Goal: Task Accomplishment & Management: Complete application form

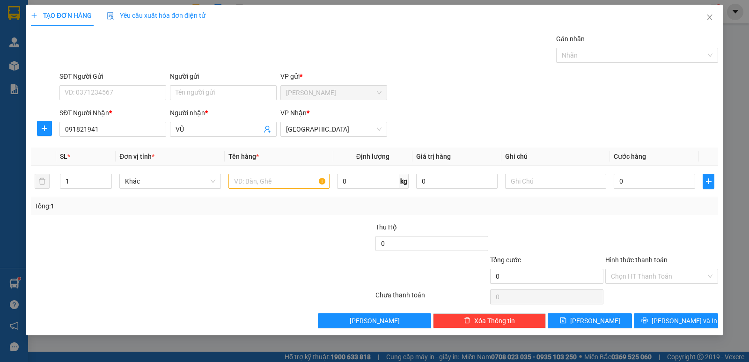
type input "0918219414"
click at [133, 146] on div "0918219414 - [PERSON_NAME]" at bounding box center [113, 148] width 96 height 10
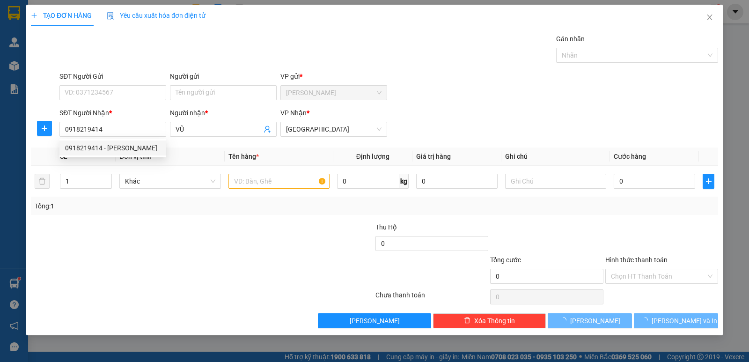
type input "20.000"
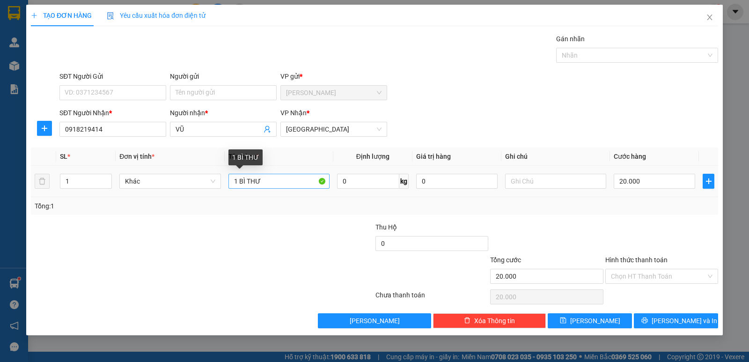
type input "0918219414"
drag, startPoint x: 239, startPoint y: 183, endPoint x: 285, endPoint y: 186, distance: 46.5
click at [285, 186] on input "1 BÌ THƯ" at bounding box center [279, 181] width 101 height 15
type input "1 XỐP"
click at [634, 185] on input "20.000" at bounding box center [655, 181] width 82 height 15
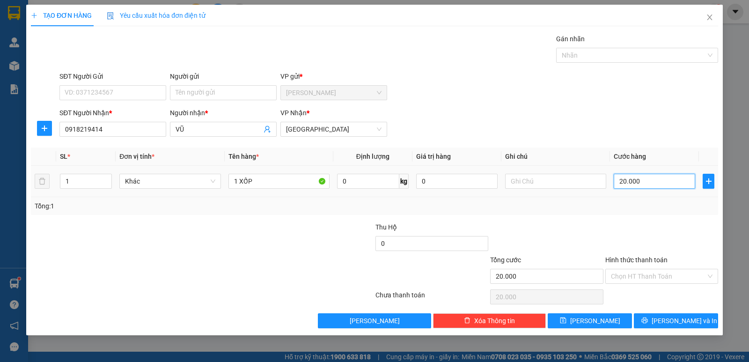
type input "4"
type input "40"
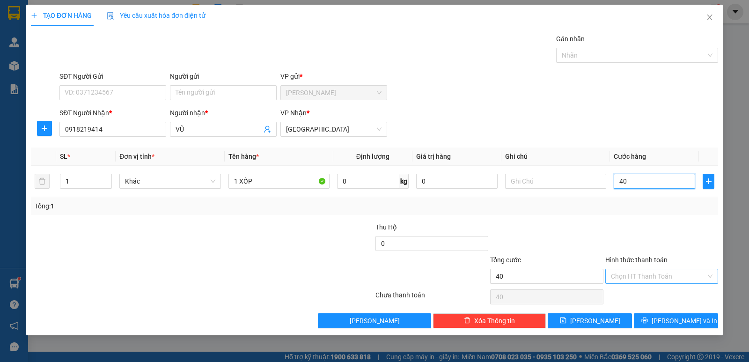
type input "40"
type input "40.000"
drag, startPoint x: 654, startPoint y: 273, endPoint x: 652, endPoint y: 285, distance: 12.3
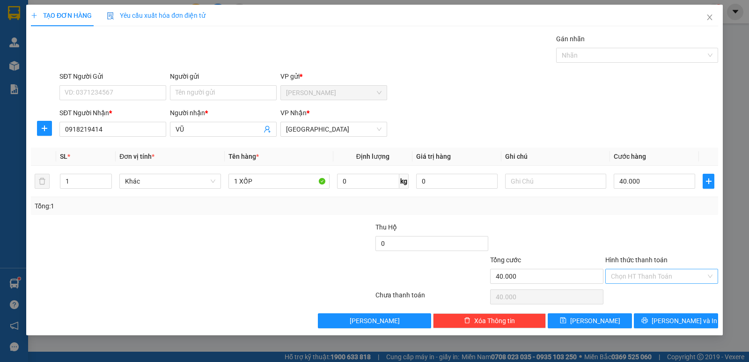
click at [654, 273] on input "Hình thức thanh toán" at bounding box center [658, 276] width 95 height 14
click at [652, 293] on div "Tại văn phòng" at bounding box center [662, 295] width 102 height 10
type input "0"
drag, startPoint x: 660, startPoint y: 322, endPoint x: 644, endPoint y: 322, distance: 16.4
click at [648, 322] on icon "printer" at bounding box center [645, 320] width 7 height 7
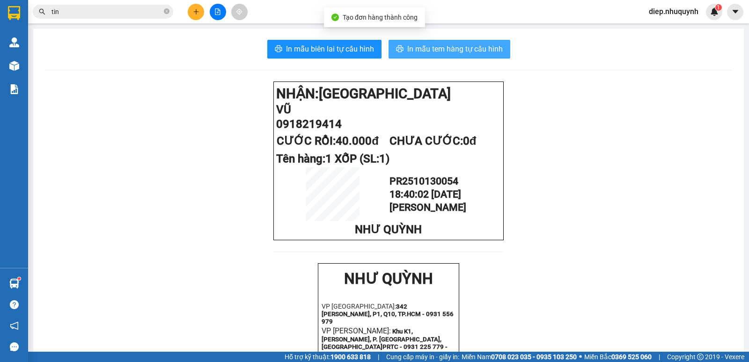
click at [460, 50] on span "In mẫu tem hàng tự cấu hình" at bounding box center [456, 49] width 96 height 12
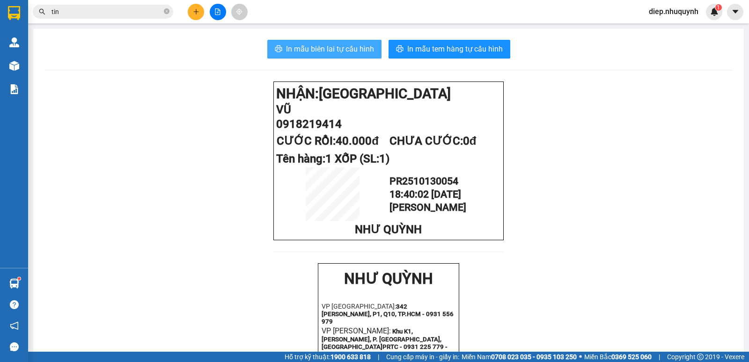
click at [335, 44] on span "In mẫu biên lai tự cấu hình" at bounding box center [330, 49] width 88 height 12
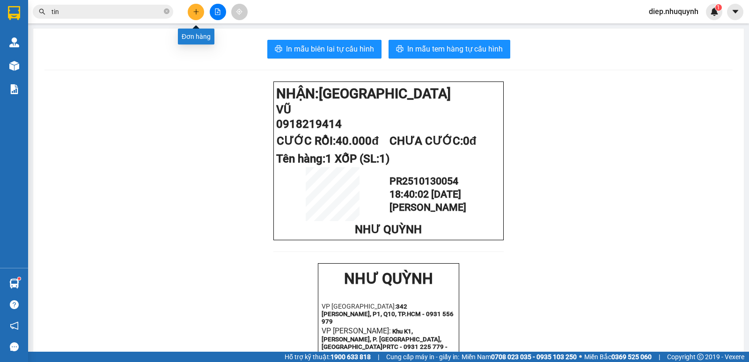
click at [195, 13] on icon "plus" at bounding box center [196, 11] width 7 height 7
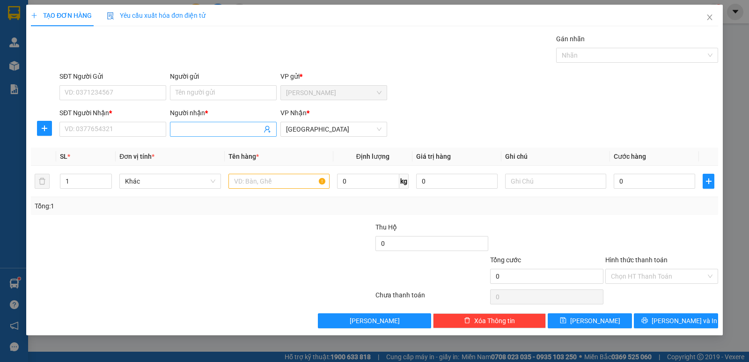
click at [208, 130] on input "Người nhận *" at bounding box center [219, 129] width 86 height 10
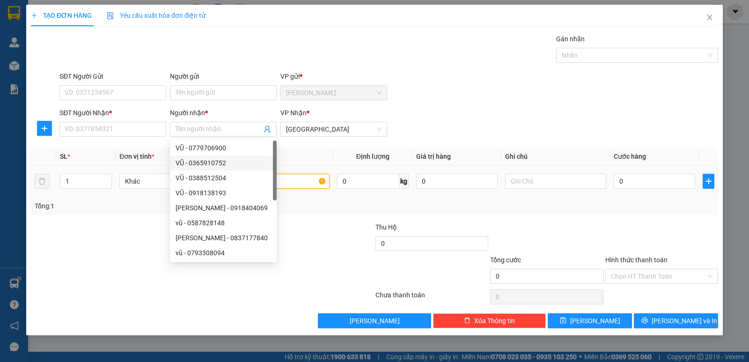
click at [303, 182] on input "text" at bounding box center [279, 181] width 101 height 15
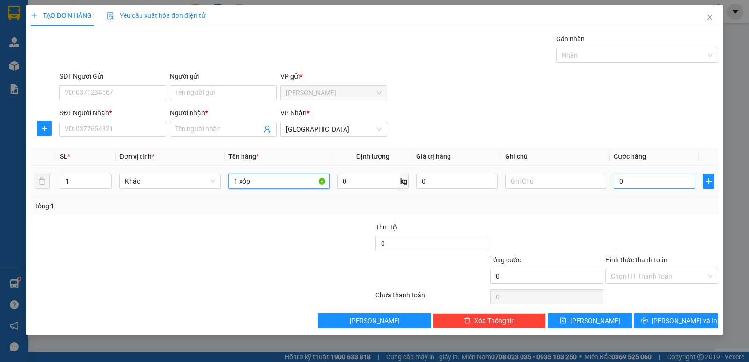
type input "1 xốp"
click at [640, 181] on input "0" at bounding box center [655, 181] width 82 height 15
type input "3"
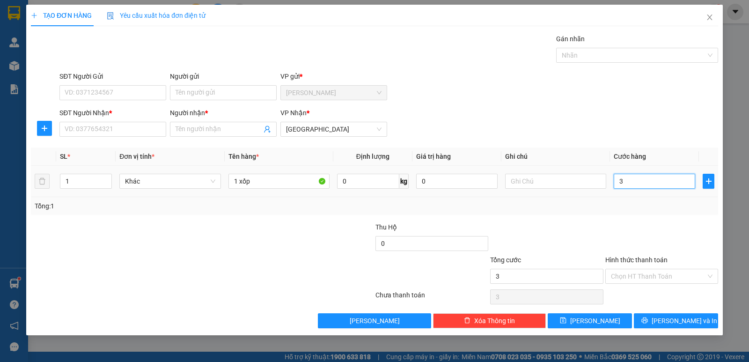
type input "30"
type input "30.000"
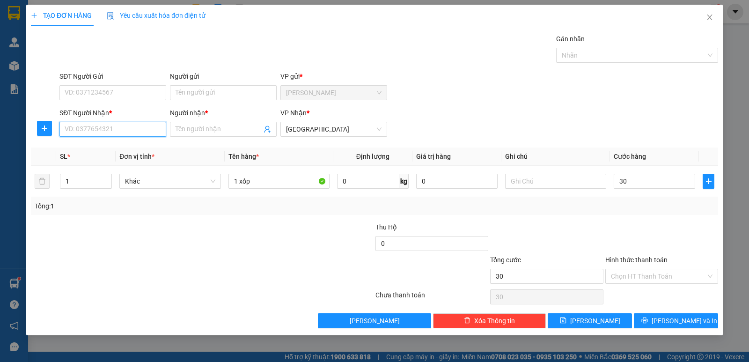
type input "30.000"
click at [90, 130] on input "SĐT Người Nhận *" at bounding box center [112, 129] width 107 height 15
type input "0908437735"
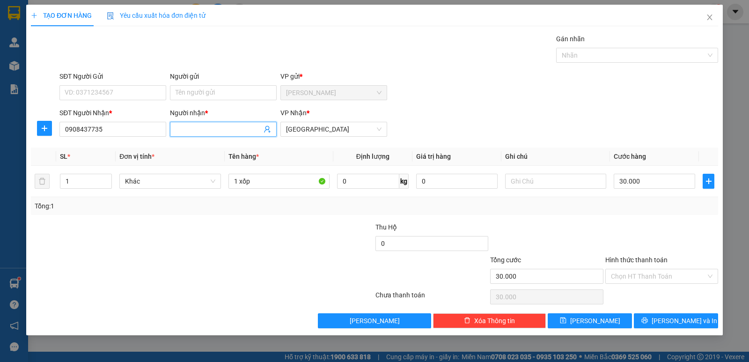
click at [227, 129] on input "Người nhận *" at bounding box center [219, 129] width 86 height 10
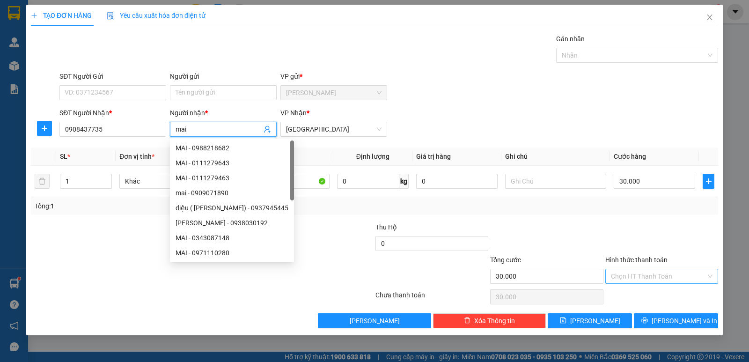
type input "mai"
click at [644, 275] on input "Hình thức thanh toán" at bounding box center [658, 276] width 95 height 14
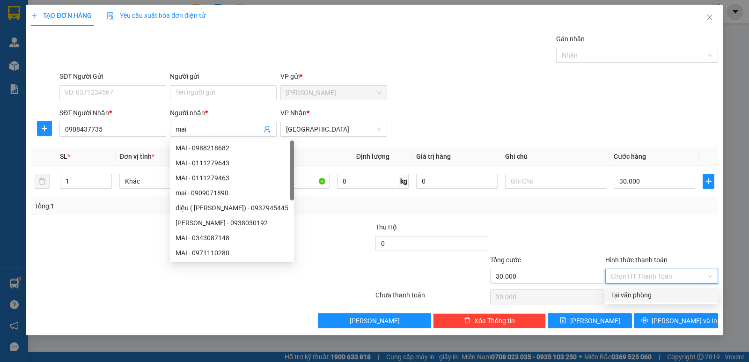
click at [646, 293] on div "Tại văn phòng" at bounding box center [662, 295] width 102 height 10
type input "0"
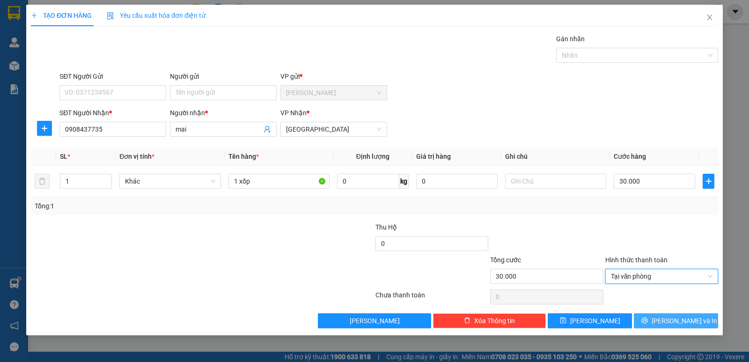
drag, startPoint x: 668, startPoint y: 319, endPoint x: 654, endPoint y: 319, distance: 14.1
click at [668, 320] on span "[PERSON_NAME] và In" at bounding box center [685, 321] width 66 height 10
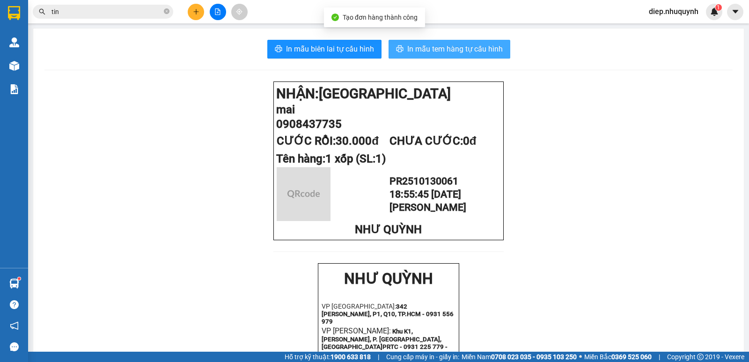
click at [451, 52] on span "In mẫu tem hàng tự cấu hình" at bounding box center [456, 49] width 96 height 12
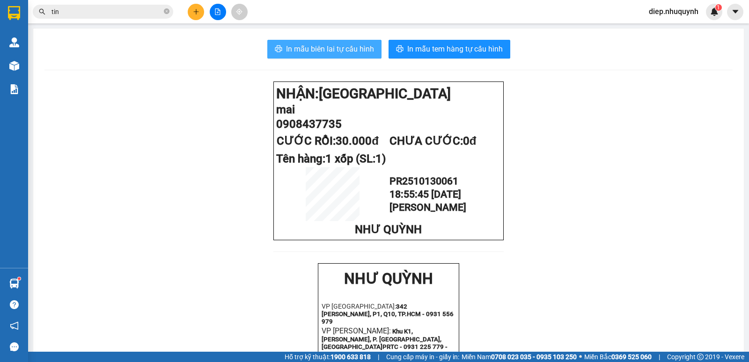
click at [359, 50] on span "In mẫu biên lai tự cấu hình" at bounding box center [330, 49] width 88 height 12
click at [200, 12] on button at bounding box center [196, 12] width 16 height 16
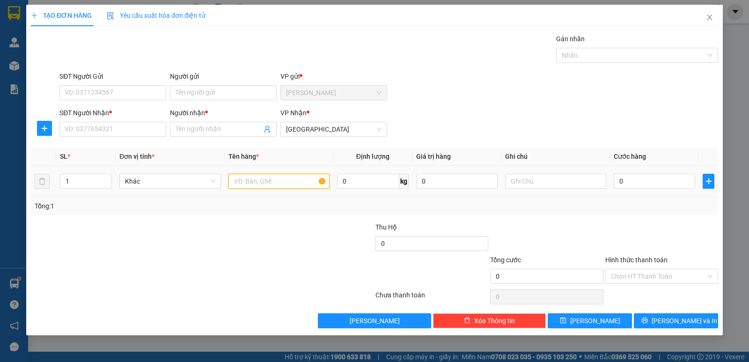
click at [276, 184] on input "text" at bounding box center [279, 181] width 101 height 15
type input "1 cục bóng<"
click at [626, 179] on input "0" at bounding box center [655, 181] width 82 height 15
type input "2"
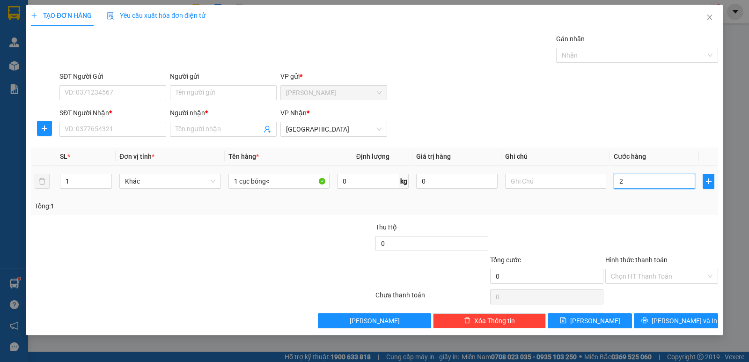
type input "2"
type input "20"
type input "20.000"
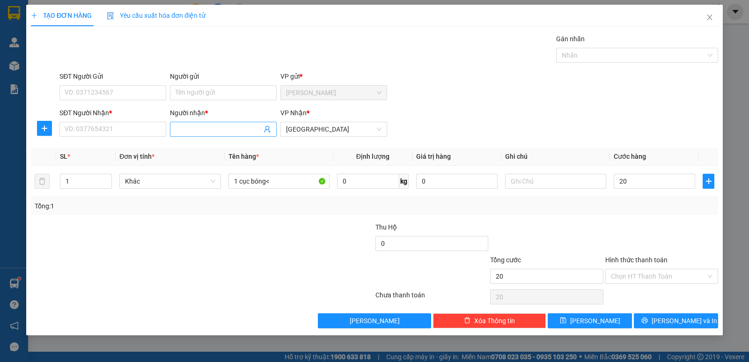
type input "20.000"
click at [241, 130] on input "Người nhận *" at bounding box center [219, 129] width 86 height 10
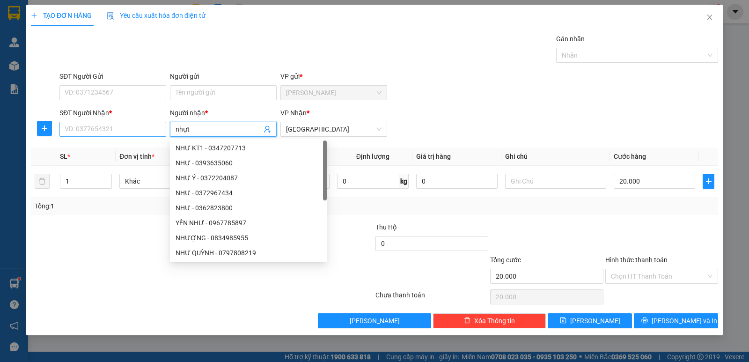
type input "nhựt"
click at [127, 134] on input "SĐT Người Nhận *" at bounding box center [112, 129] width 107 height 15
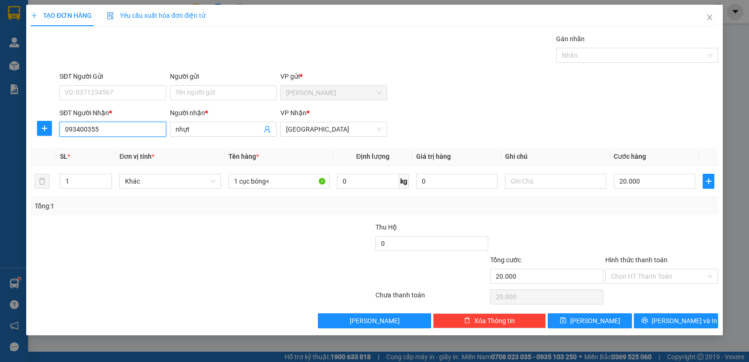
type input "0934003554"
click at [130, 145] on div "0934003554 - NHỰT" at bounding box center [113, 148] width 96 height 10
type input "NHỰT"
type input "0934003554"
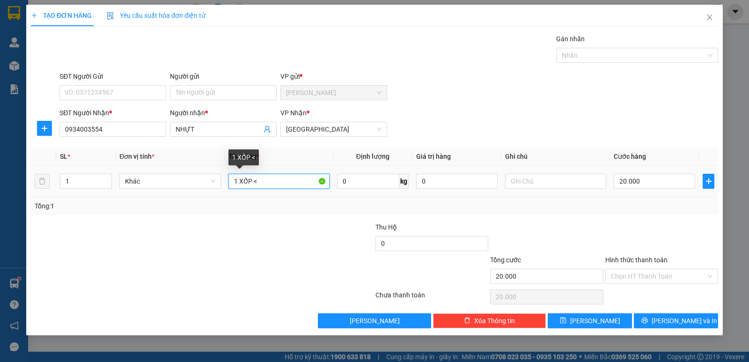
drag, startPoint x: 238, startPoint y: 179, endPoint x: 282, endPoint y: 185, distance: 43.9
click at [282, 185] on input "1 XỐP <" at bounding box center [279, 181] width 101 height 15
type input "1cục bóng <"
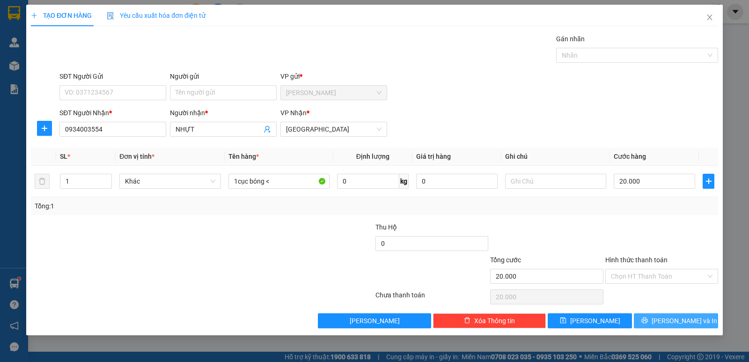
click at [678, 319] on span "[PERSON_NAME] và In" at bounding box center [685, 321] width 66 height 10
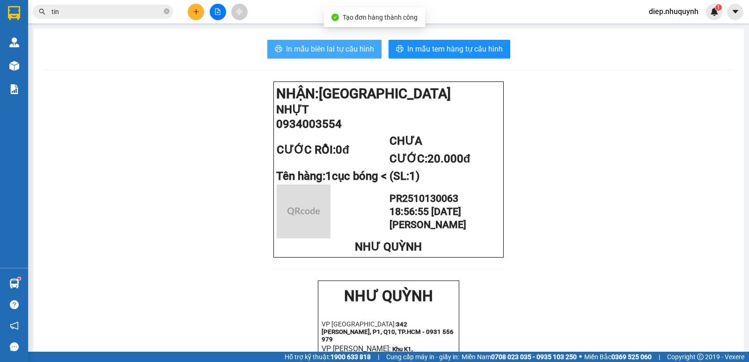
click at [356, 48] on span "In mẫu biên lai tự cấu hình" at bounding box center [330, 49] width 88 height 12
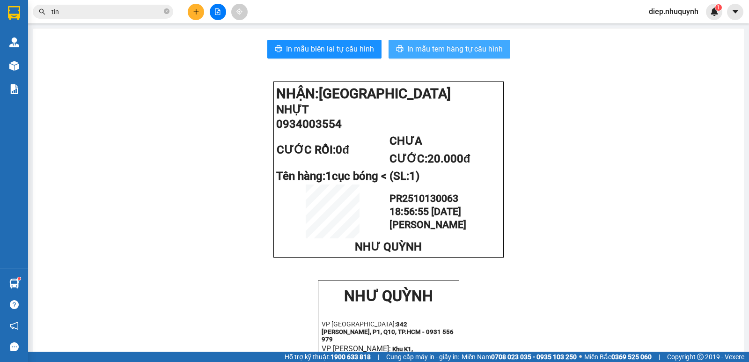
click at [439, 49] on span "In mẫu tem hàng tự cấu hình" at bounding box center [456, 49] width 96 height 12
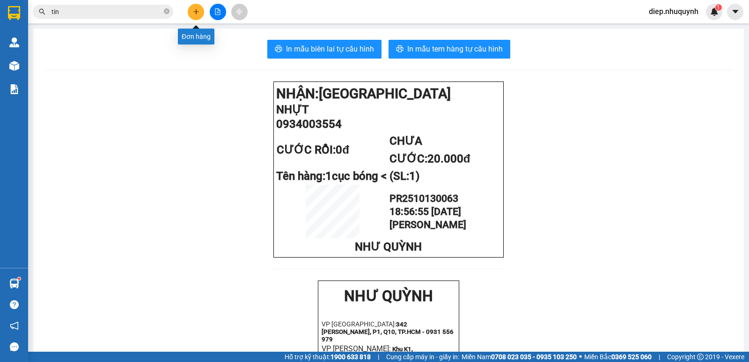
click at [199, 14] on icon "plus" at bounding box center [196, 11] width 7 height 7
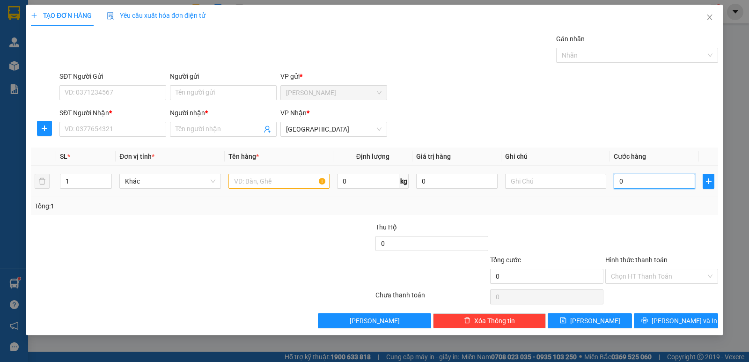
drag, startPoint x: 650, startPoint y: 182, endPoint x: 659, endPoint y: 175, distance: 11.3
click at [651, 181] on input "0" at bounding box center [655, 181] width 82 height 15
type input "2"
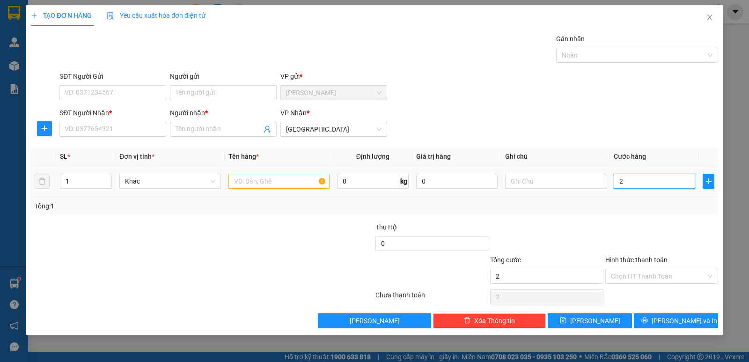
type input "20"
type input "20.000"
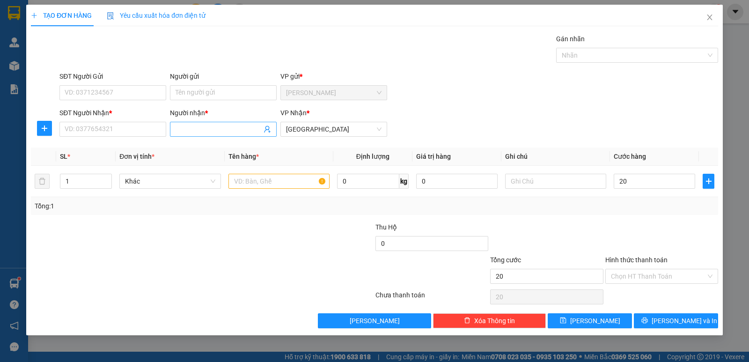
type input "20.000"
click at [219, 127] on input "Người nhận *" at bounding box center [219, 129] width 86 height 10
drag, startPoint x: 207, startPoint y: 126, endPoint x: 170, endPoint y: 123, distance: 36.6
click at [170, 128] on span "mưo" at bounding box center [223, 129] width 107 height 15
type input "meo quyên"
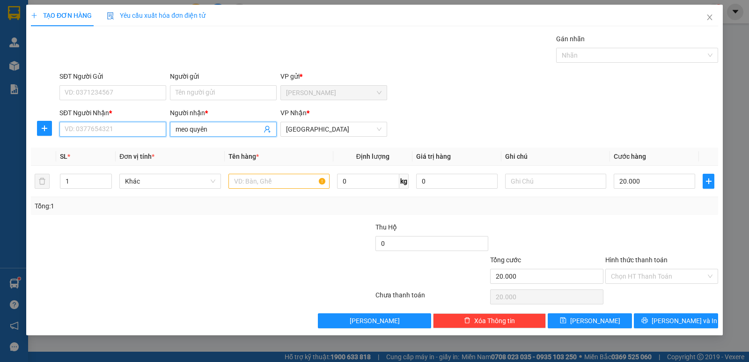
click at [135, 126] on input "SĐT Người Nhận *" at bounding box center [112, 129] width 107 height 15
type input "00000000"
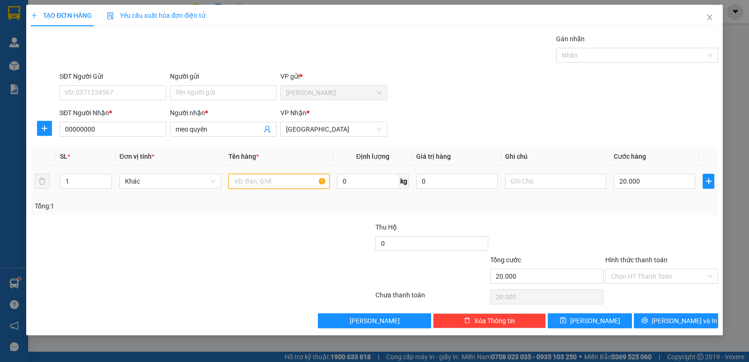
click at [269, 183] on input "text" at bounding box center [279, 181] width 101 height 15
type input "1 cục đen+cục trắng"
click at [636, 188] on input "20.000" at bounding box center [655, 181] width 82 height 15
type input "4"
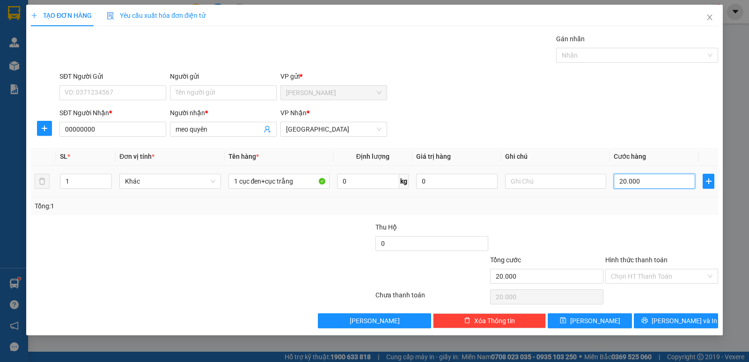
type input "4"
type input "40"
type input "40.000"
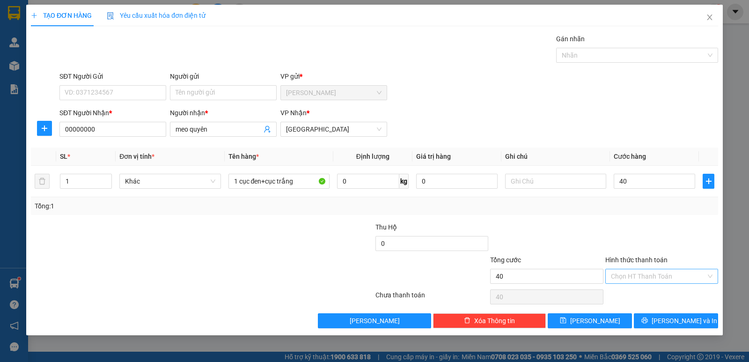
type input "40.000"
click at [668, 278] on input "Hình thức thanh toán" at bounding box center [658, 276] width 95 height 14
click at [656, 293] on div "Tại văn phòng" at bounding box center [662, 295] width 102 height 10
type input "0"
click at [675, 319] on span "[PERSON_NAME] và In" at bounding box center [685, 321] width 66 height 10
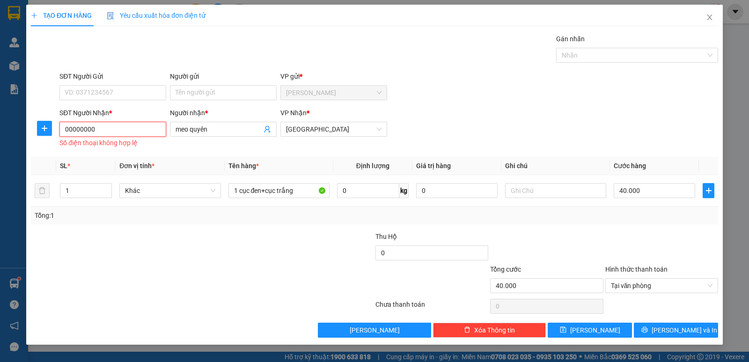
click at [99, 135] on input "00000000" at bounding box center [112, 129] width 107 height 15
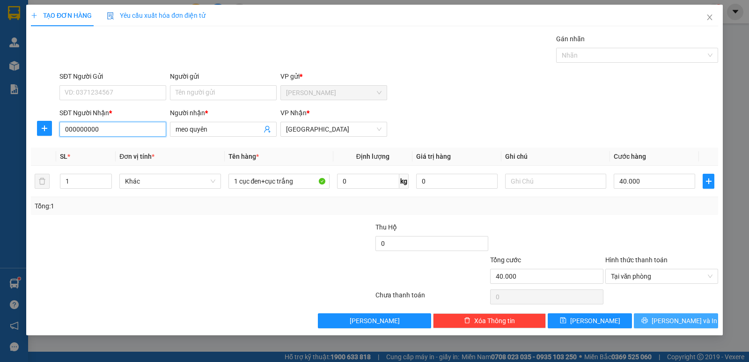
type input "000000000"
click at [667, 321] on button "[PERSON_NAME] và In" at bounding box center [676, 320] width 84 height 15
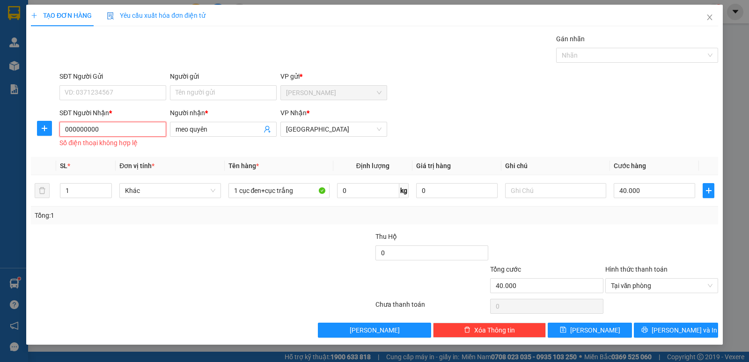
click at [116, 131] on input "000000000" at bounding box center [112, 129] width 107 height 15
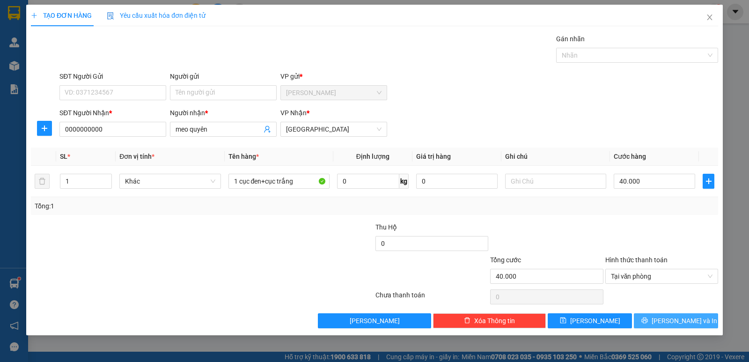
click at [678, 326] on button "[PERSON_NAME] và In" at bounding box center [676, 320] width 84 height 15
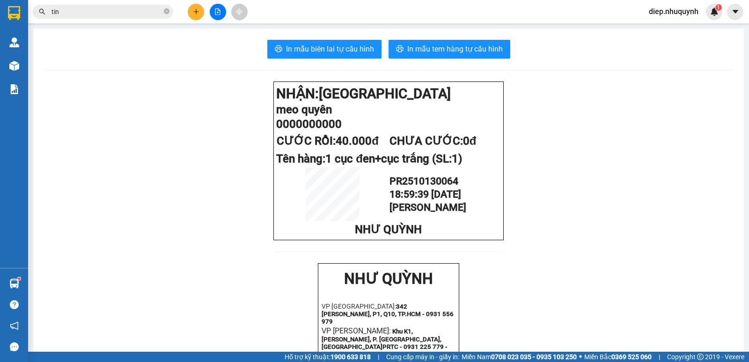
click at [193, 15] on button at bounding box center [196, 12] width 16 height 16
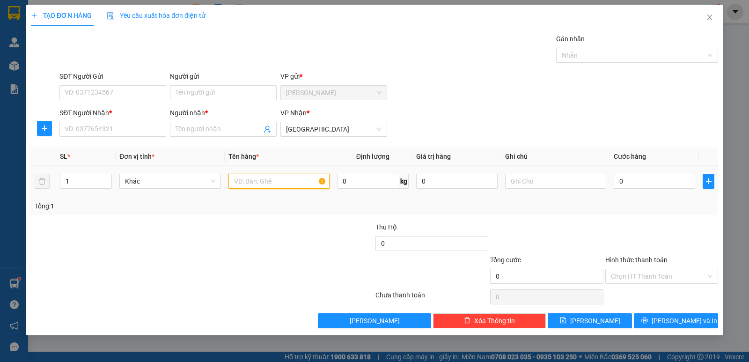
click at [267, 180] on input "text" at bounding box center [279, 181] width 101 height 15
type input "1 thùng"
click at [628, 182] on input "0" at bounding box center [655, 181] width 82 height 15
type input "4"
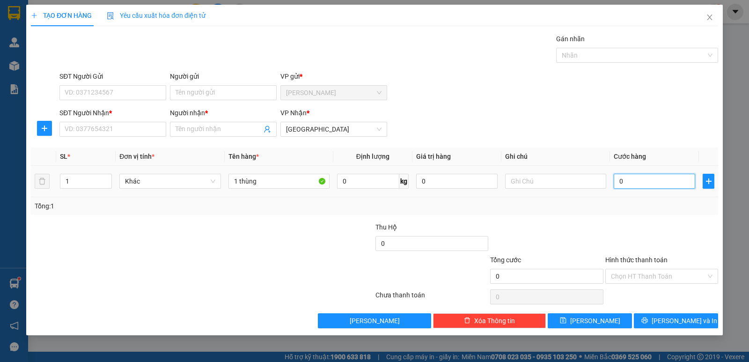
type input "4"
type input "40"
type input "40.000"
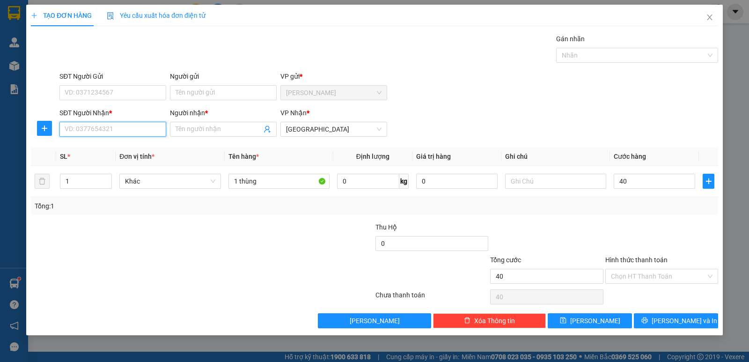
type input "40.000"
click at [114, 135] on input "SĐT Người Nhận *" at bounding box center [112, 129] width 107 height 15
click at [209, 131] on input "Người nhận *" at bounding box center [219, 129] width 86 height 10
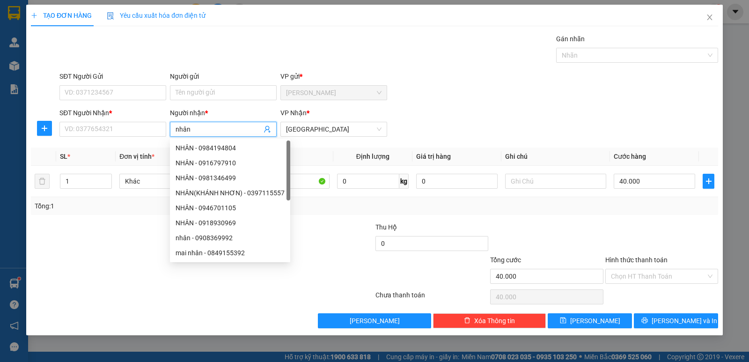
type input "nhân"
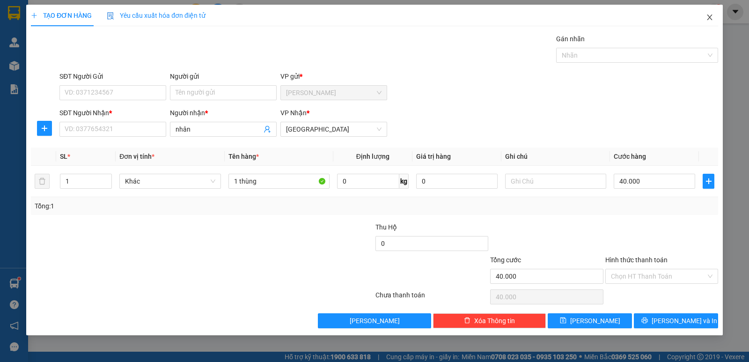
click at [710, 18] on icon "close" at bounding box center [709, 18] width 5 height 6
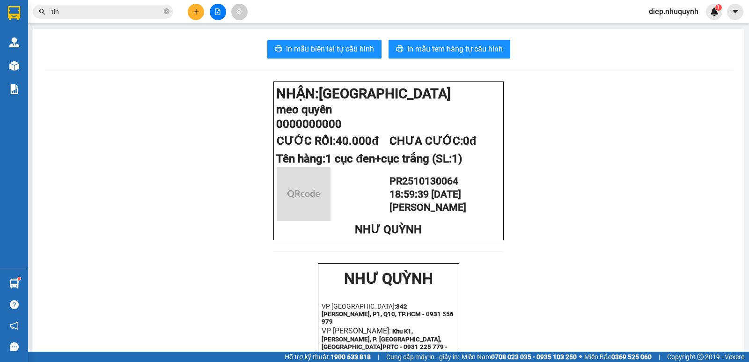
click at [194, 10] on icon "plus" at bounding box center [196, 11] width 7 height 7
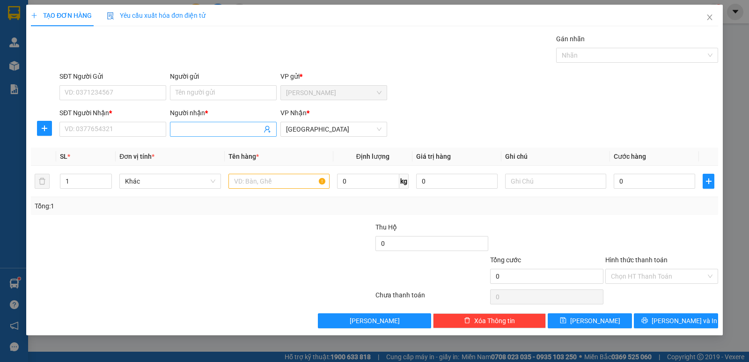
click at [185, 130] on input "Người nhận *" at bounding box center [219, 129] width 86 height 10
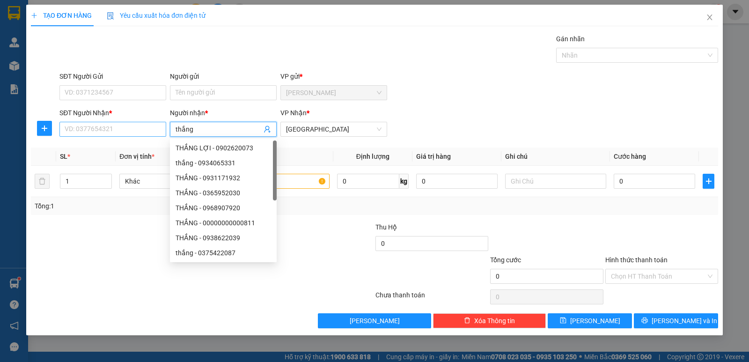
type input "thắng"
click at [154, 127] on input "SĐT Người Nhận *" at bounding box center [112, 129] width 107 height 15
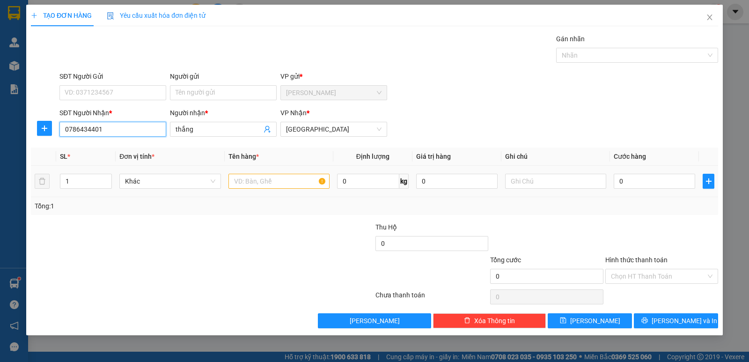
type input "0786434401"
click at [280, 180] on input "text" at bounding box center [279, 181] width 101 height 15
type input "2 xốp"
click at [636, 179] on input "0" at bounding box center [655, 181] width 82 height 15
type input "8"
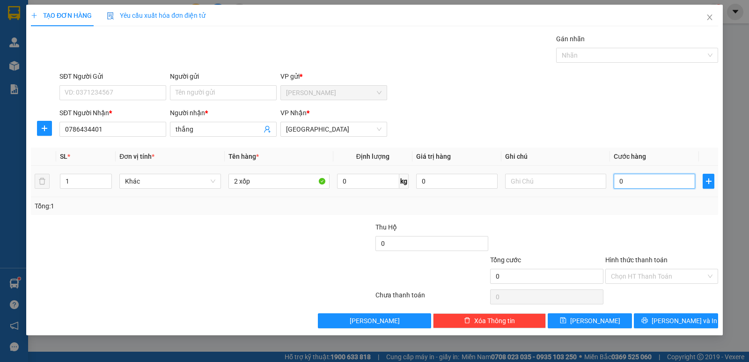
type input "8"
click at [637, 278] on input "Hình thức thanh toán" at bounding box center [658, 276] width 95 height 14
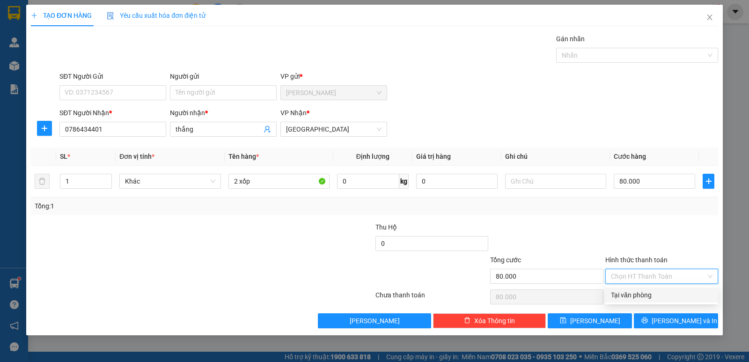
click at [645, 296] on div "Tại văn phòng" at bounding box center [662, 295] width 102 height 10
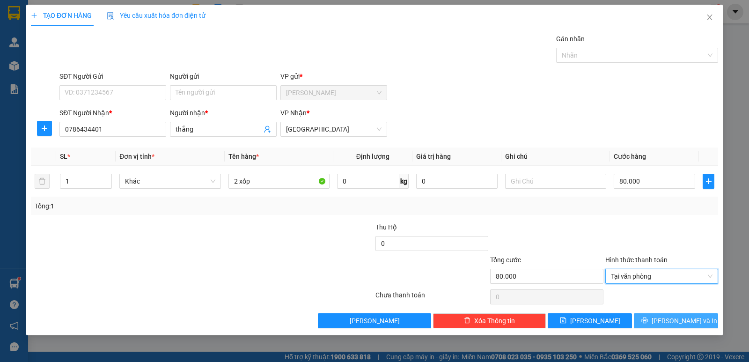
click at [678, 322] on span "[PERSON_NAME] và In" at bounding box center [685, 321] width 66 height 10
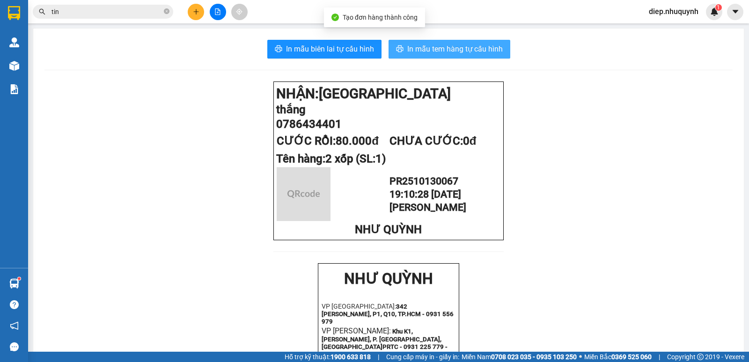
click at [421, 45] on span "In mẫu tem hàng tự cấu hình" at bounding box center [456, 49] width 96 height 12
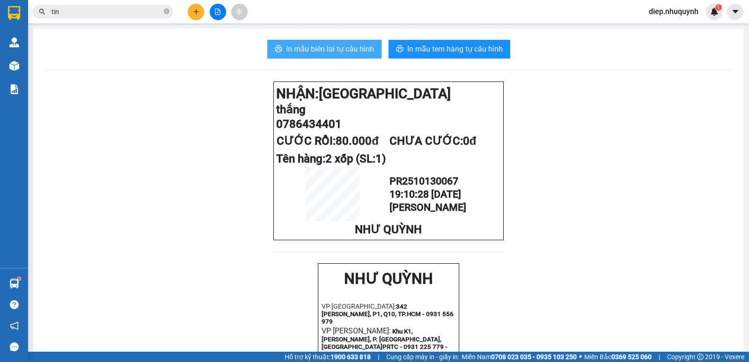
click at [342, 40] on button "In mẫu biên lai tự cấu hình" at bounding box center [324, 49] width 114 height 19
